Goal: Task Accomplishment & Management: Complete application form

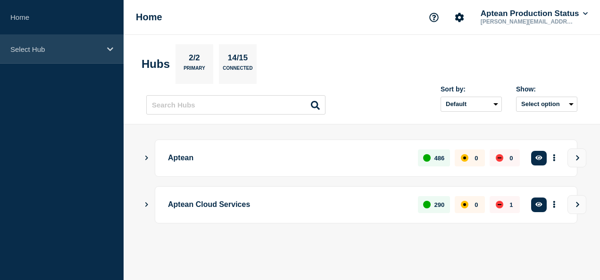
click at [63, 57] on div "Select Hub" at bounding box center [62, 49] width 124 height 29
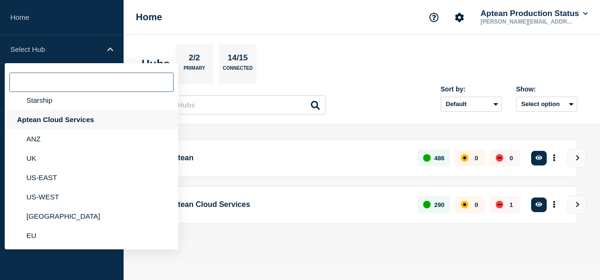
scroll to position [172, 0]
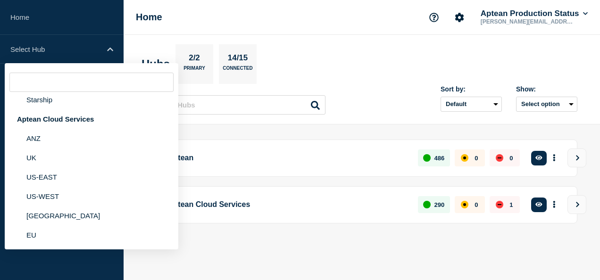
click at [368, 78] on section "Hubs 2/2 Primary 14/15 Connected" at bounding box center [362, 64] width 441 height 40
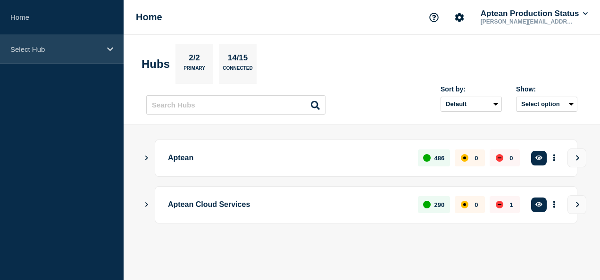
click at [49, 42] on div "Select Hub" at bounding box center [62, 49] width 124 height 29
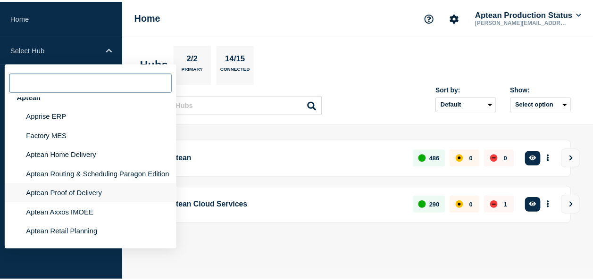
scroll to position [0, 0]
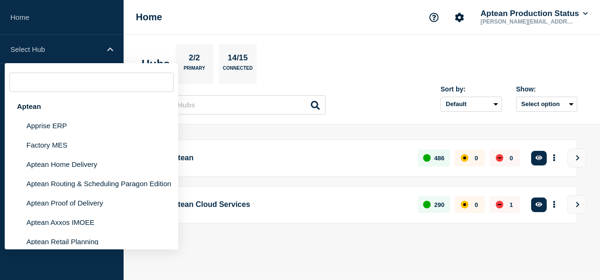
click at [342, 52] on section "Hubs 2/2 Primary 14/15 Connected" at bounding box center [362, 64] width 441 height 40
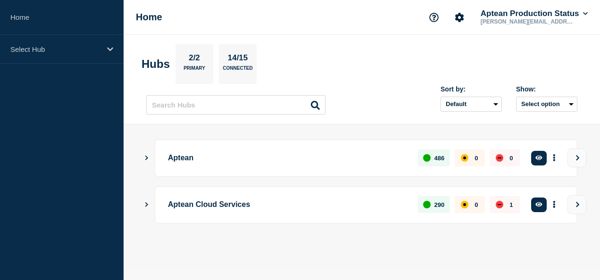
click at [147, 202] on icon "Show Connected Hubs" at bounding box center [146, 204] width 6 height 5
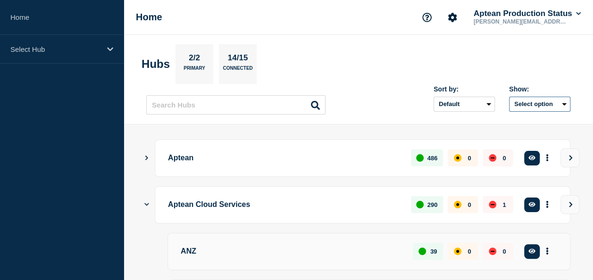
click at [563, 105] on button "Select option" at bounding box center [539, 104] width 61 height 15
click at [544, 58] on section "Hubs 2/2 Primary 14/15 Connected" at bounding box center [359, 64] width 434 height 40
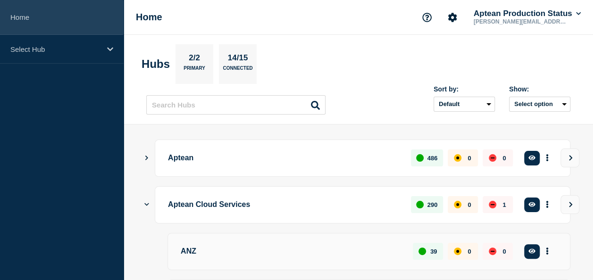
click at [87, 13] on link "Home" at bounding box center [62, 17] width 124 height 35
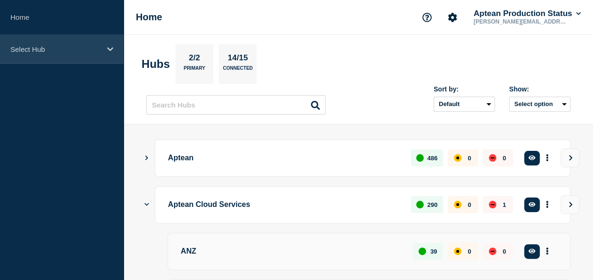
click at [78, 42] on div "Select Hub" at bounding box center [62, 49] width 124 height 29
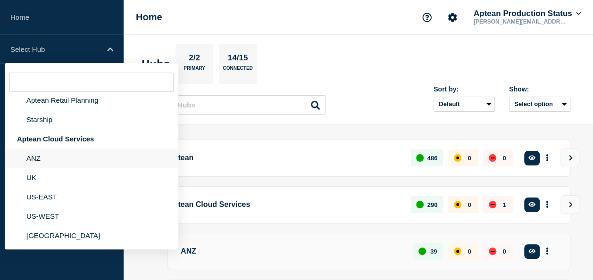
scroll to position [172, 0]
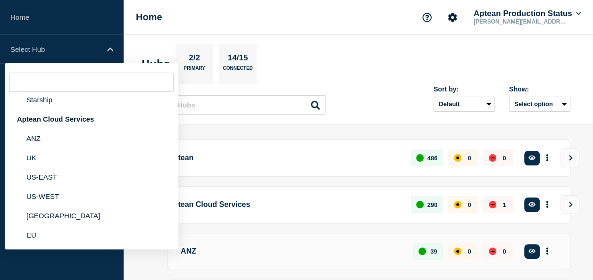
click at [449, 39] on header "Hubs 2/2 Primary 14/15 Connected Sort by: Default Last added Last updated Most …" at bounding box center [359, 80] width 470 height 90
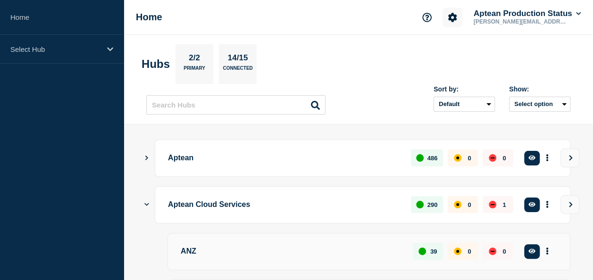
click at [453, 20] on icon "Account settings" at bounding box center [452, 17] width 9 height 9
click at [383, 24] on div "Home Account settings Team Members Aptean Production Status [PERSON_NAME][EMAIL…" at bounding box center [359, 17] width 470 height 35
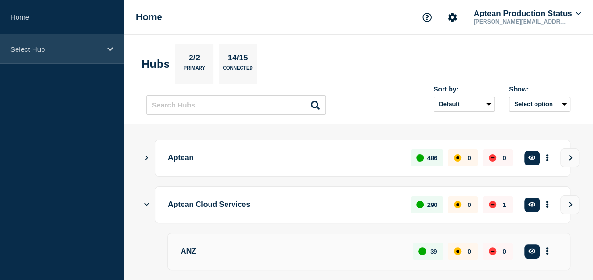
click at [35, 49] on p "Select Hub" at bounding box center [55, 49] width 91 height 8
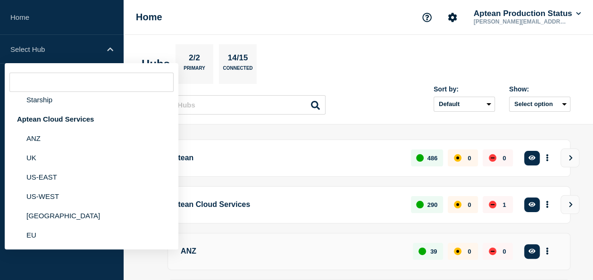
click at [271, 202] on p "Aptean Cloud Services" at bounding box center [284, 204] width 232 height 17
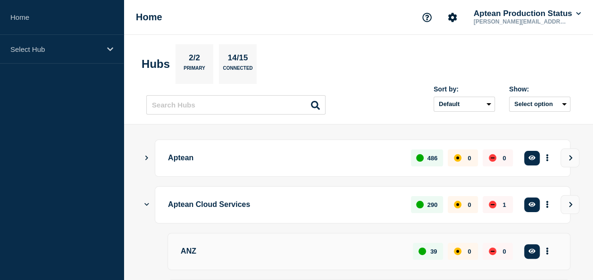
click at [312, 107] on icon at bounding box center [315, 105] width 9 height 9
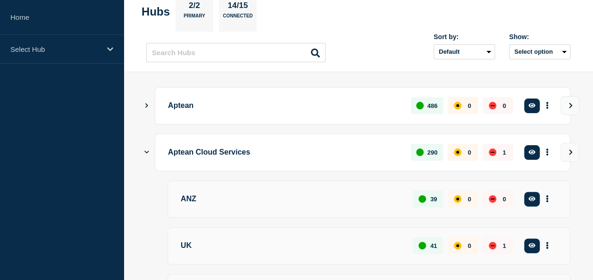
scroll to position [33, 0]
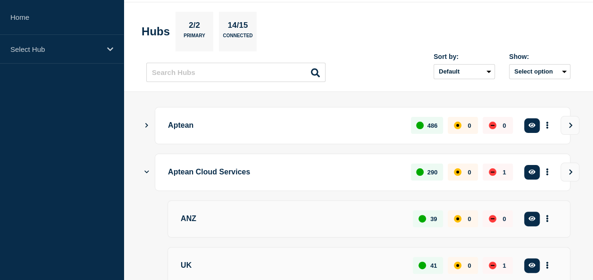
click at [250, 33] on p "Connected" at bounding box center [238, 38] width 30 height 10
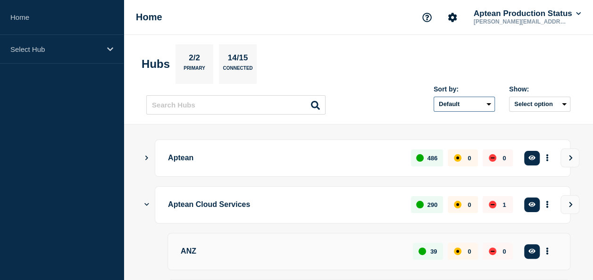
click at [489, 103] on select "Default Last added Last updated Most active A-Z" at bounding box center [464, 104] width 61 height 15
click at [394, 81] on section "Hubs 2/2 Primary 14/15 Connected" at bounding box center [359, 64] width 434 height 40
click at [559, 103] on button "Select option" at bounding box center [539, 104] width 61 height 15
click at [387, 59] on section "Hubs 2/2 Primary 14/15 Connected" at bounding box center [359, 64] width 434 height 40
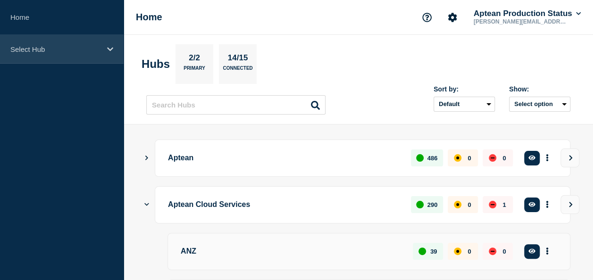
click at [60, 45] on p "Select Hub" at bounding box center [55, 49] width 91 height 8
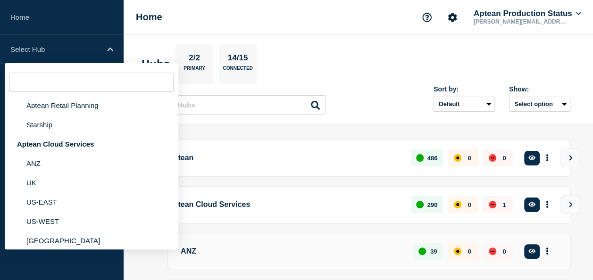
scroll to position [142, 0]
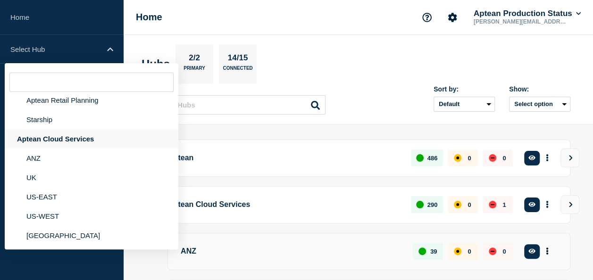
click at [76, 149] on div "Aptean Cloud Services" at bounding box center [92, 138] width 174 height 19
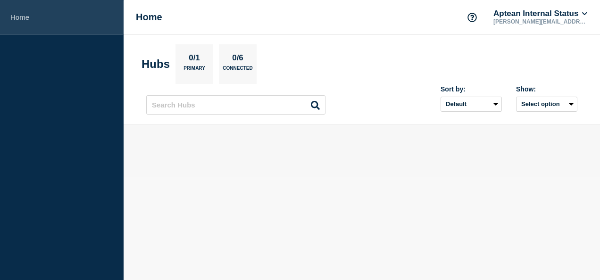
click at [88, 15] on link "Home" at bounding box center [62, 17] width 124 height 35
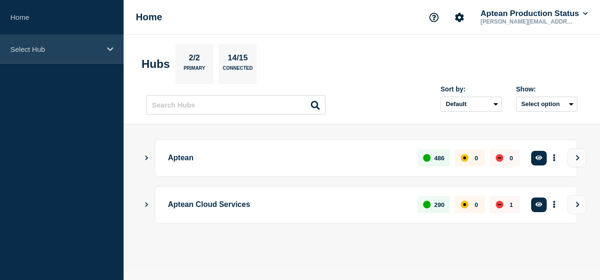
click at [48, 41] on div "Select Hub" at bounding box center [62, 49] width 124 height 29
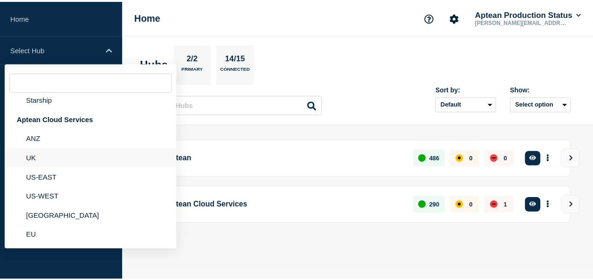
scroll to position [172, 0]
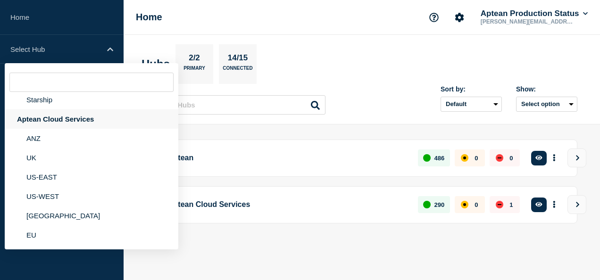
click at [89, 115] on div "Aptean Cloud Services" at bounding box center [92, 118] width 174 height 19
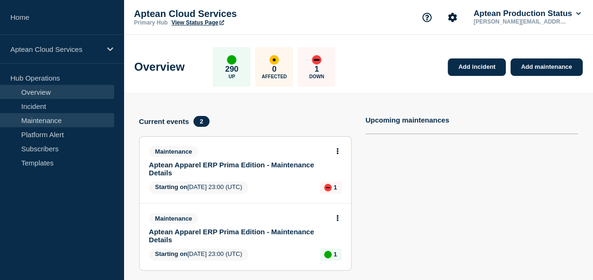
click at [63, 116] on link "Maintenance" at bounding box center [57, 120] width 114 height 14
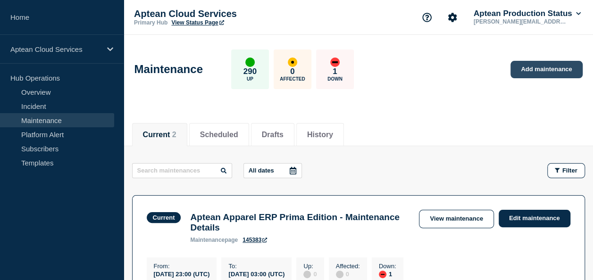
click at [552, 70] on link "Add maintenance" at bounding box center [547, 69] width 72 height 17
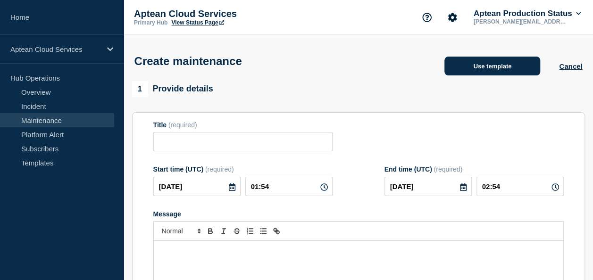
click at [486, 62] on button "Use template" at bounding box center [493, 66] width 96 height 19
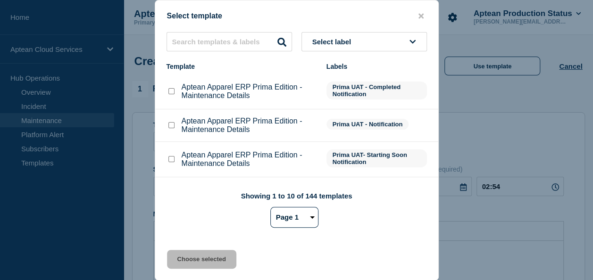
click at [170, 93] on input "Aptean Apparel ERP Prima Edition - Maintenance Details checkbox" at bounding box center [171, 91] width 6 height 6
checkbox input "true"
click at [206, 259] on button "Choose selected" at bounding box center [201, 259] width 69 height 19
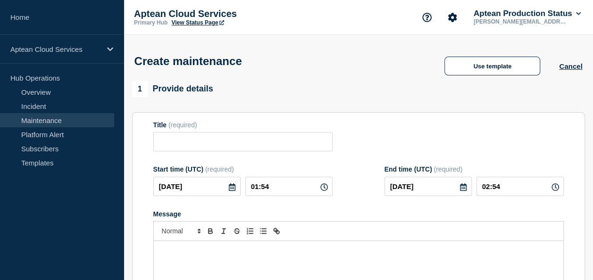
type input "Aptean Apparel ERP Prima Edition - Maintenance Details"
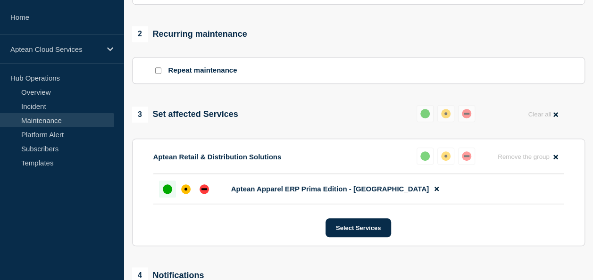
scroll to position [425, 0]
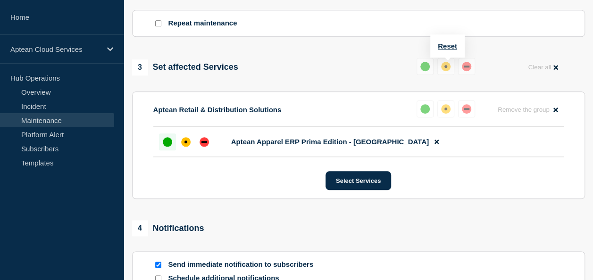
click at [427, 67] on div "up" at bounding box center [424, 66] width 9 height 9
click at [162, 144] on div at bounding box center [167, 142] width 17 height 17
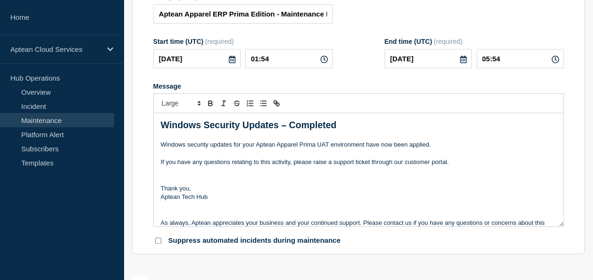
scroll to position [94, 0]
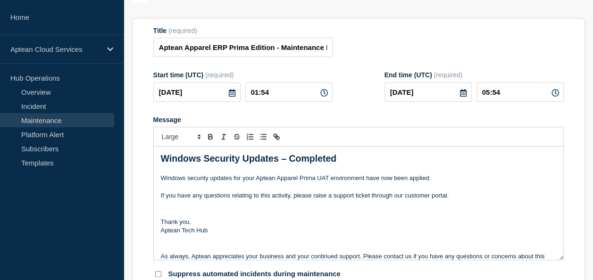
click at [556, 96] on icon at bounding box center [556, 93] width 8 height 8
click at [489, 95] on input "05:54" at bounding box center [520, 92] width 87 height 19
click at [500, 94] on input "02:54" at bounding box center [520, 92] width 87 height 19
type input "02:00"
click at [445, 58] on div "Title (required) Aptean Apparel ERP Prima Edition - Maintenance Details" at bounding box center [358, 42] width 411 height 31
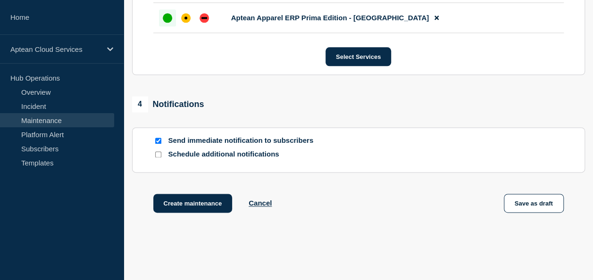
scroll to position [497, 0]
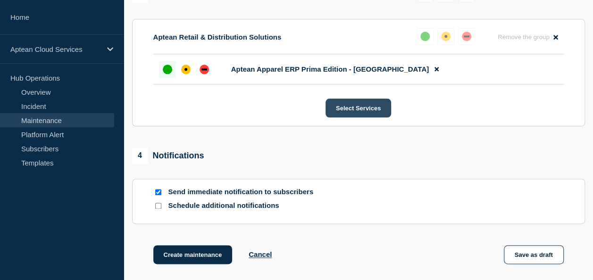
click at [372, 110] on button "Select Services" at bounding box center [359, 108] width 66 height 19
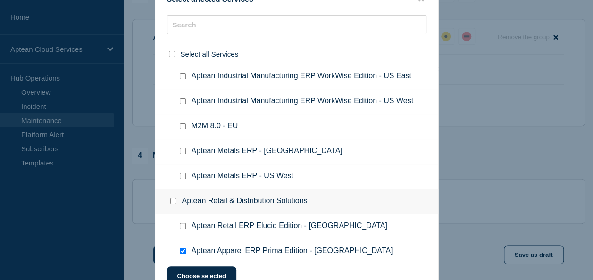
scroll to position [4342, 0]
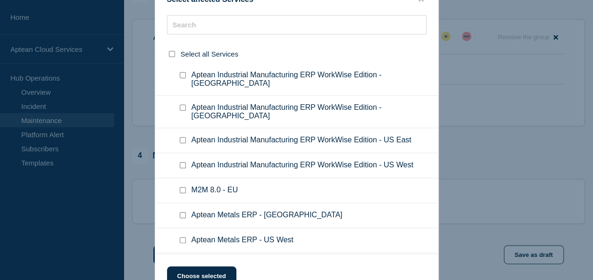
click at [486, 113] on div at bounding box center [296, 140] width 593 height 280
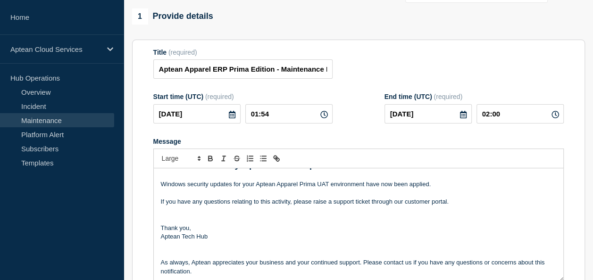
scroll to position [0, 0]
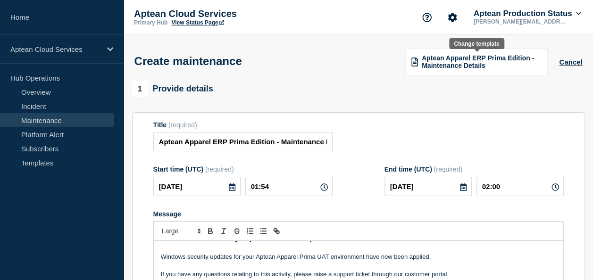
click at [481, 66] on span "Aptean Apparel ERP Prima Edition - Maintenance Details" at bounding box center [482, 61] width 120 height 15
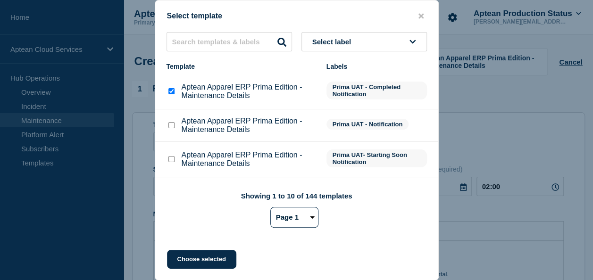
click at [310, 218] on select "Page 1 Page 2 Page 3 Page 4 Page 5 Page 6 Page 7 Page 8 Page 9 Page 10 Page 11 …" at bounding box center [294, 217] width 48 height 21
click at [270, 209] on select "Page 1 Page 2 Page 3 Page 4 Page 5 Page 6 Page 7 Page 8 Page 9 Page 10 Page 11 …" at bounding box center [294, 217] width 48 height 21
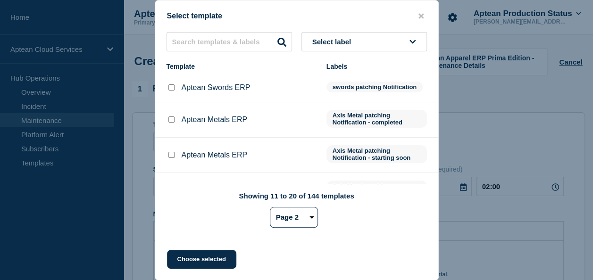
click at [311, 220] on select "Page 1 Page 2 Page 3 Page 4 Page 5 Page 6 Page 7 Page 8 Page 9 Page 10 Page 11 …" at bounding box center [294, 217] width 48 height 21
select select "1"
click at [270, 209] on select "Page 1 Page 2 Page 3 Page 4 Page 5 Page 6 Page 7 Page 8 Page 9 Page 10 Page 11 …" at bounding box center [294, 217] width 48 height 21
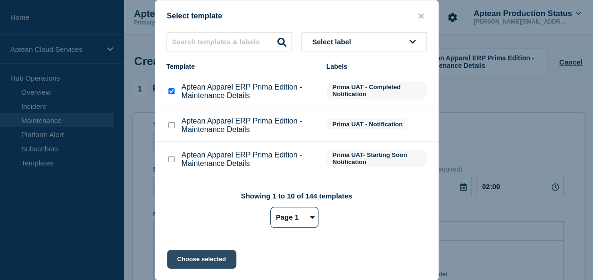
click at [196, 256] on button "Choose selected" at bounding box center [201, 259] width 69 height 19
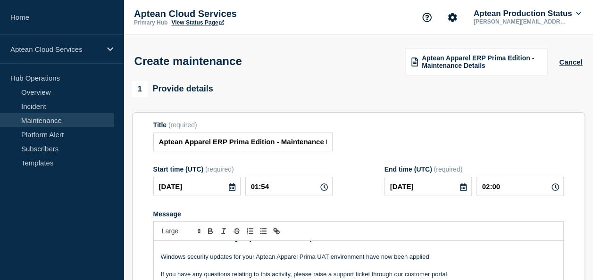
type input "05:54"
click at [316, 142] on input "Aptean Apparel ERP Prima Edition - Maintenance Details" at bounding box center [242, 141] width 179 height 19
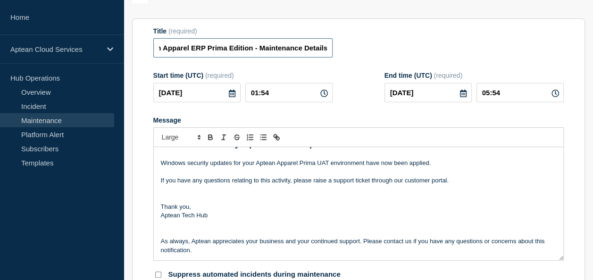
scroll to position [94, 0]
click at [328, 163] on p "Windows security updates for your Aptean Apparel Prima UAT environment have now…" at bounding box center [358, 163] width 395 height 8
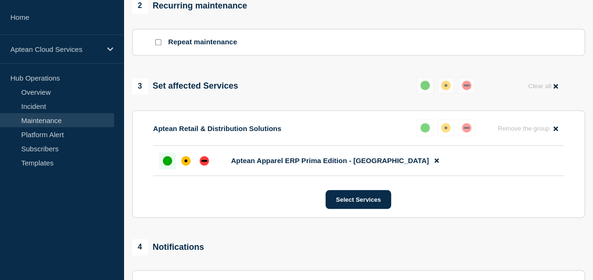
scroll to position [425, 0]
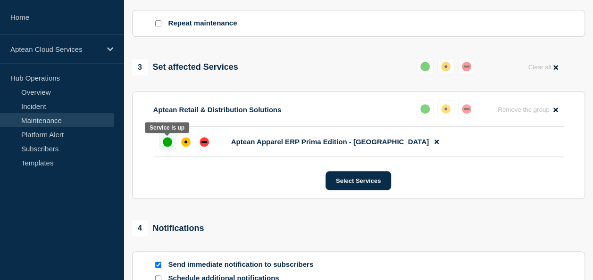
click at [173, 145] on div at bounding box center [167, 142] width 17 height 17
click at [423, 66] on div "up" at bounding box center [424, 66] width 9 height 9
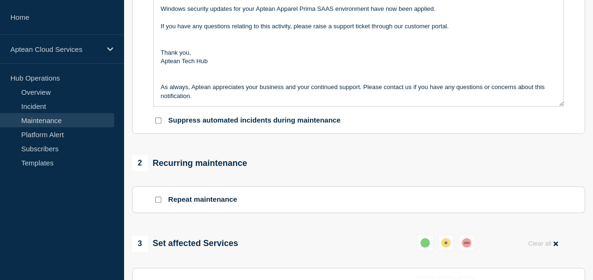
scroll to position [94, 0]
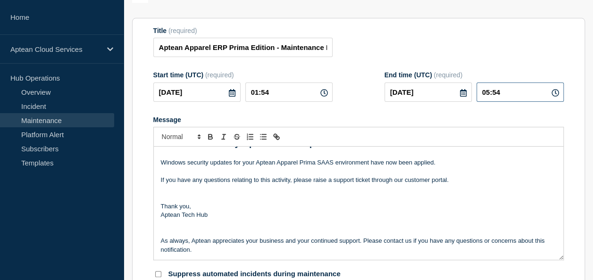
click at [489, 92] on input "05:54" at bounding box center [520, 92] width 87 height 19
click at [503, 94] on input "02:54" at bounding box center [520, 92] width 87 height 19
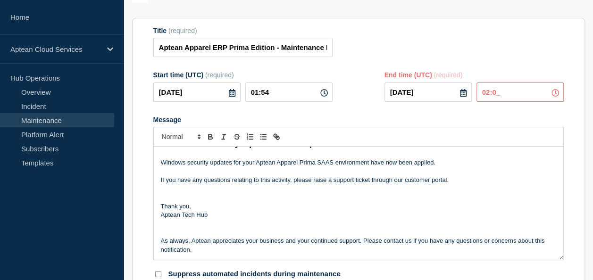
type input "02:00"
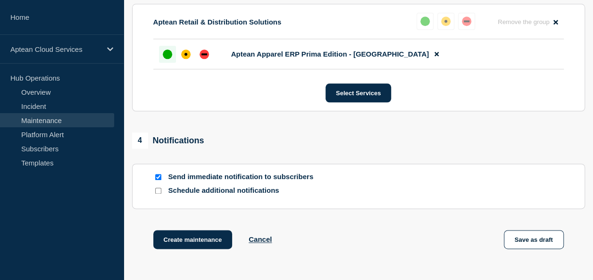
scroll to position [592, 0]
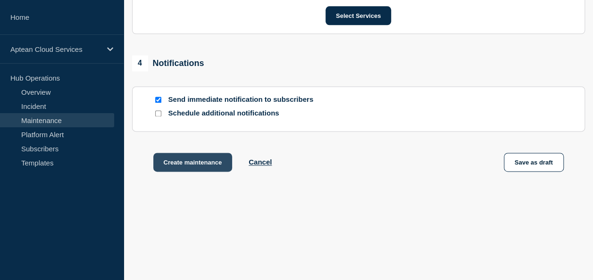
click at [212, 157] on button "Create maintenance" at bounding box center [192, 162] width 79 height 19
